Goal: Complete application form

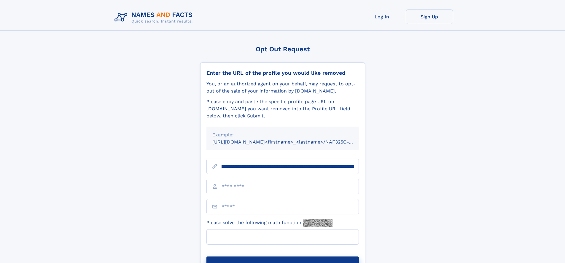
scroll to position [0, 77]
type input "**********"
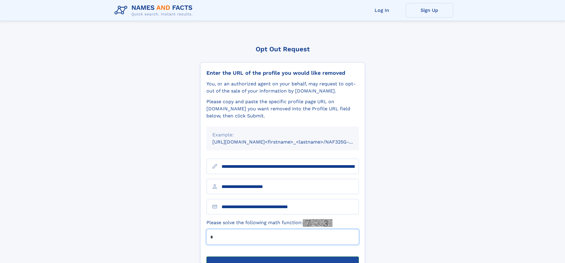
type input "*"
click at [283, 257] on button "Submit Opt Out Request" at bounding box center [283, 266] width 153 height 19
